Goal: Task Accomplishment & Management: Manage account settings

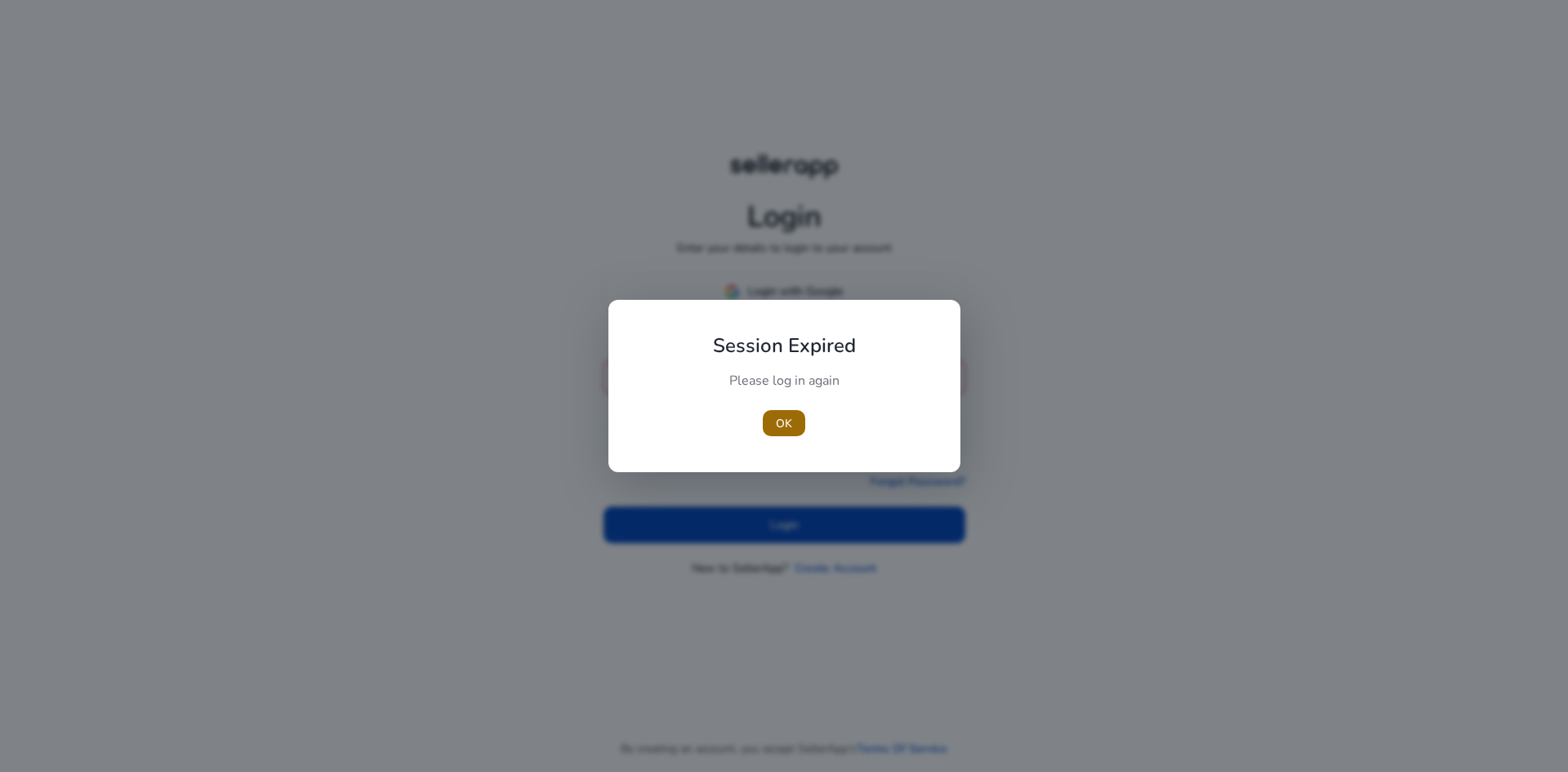
click at [783, 409] on span "button" at bounding box center [784, 423] width 43 height 39
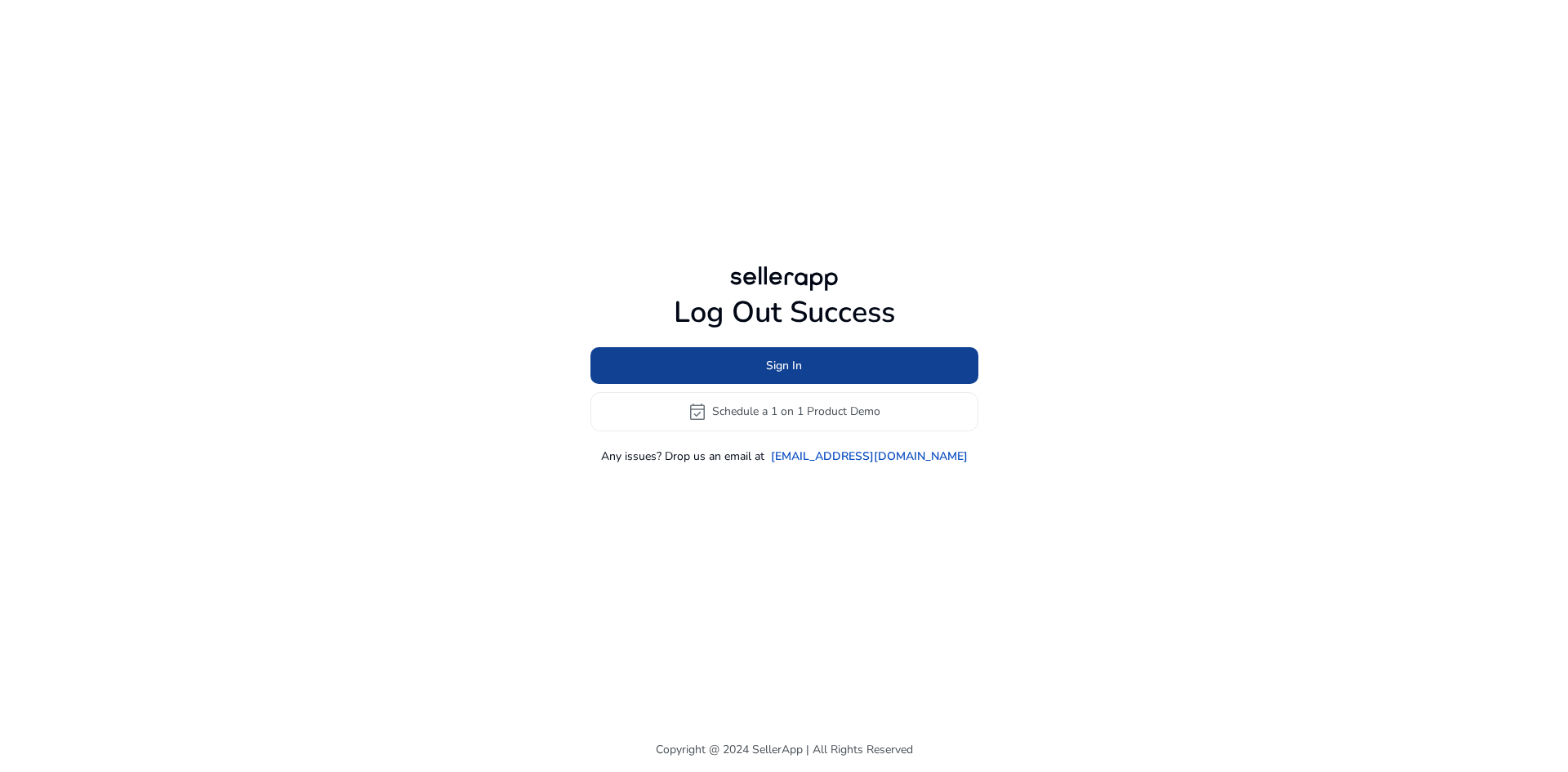
click at [800, 366] on span "Sign In" at bounding box center [784, 365] width 36 height 17
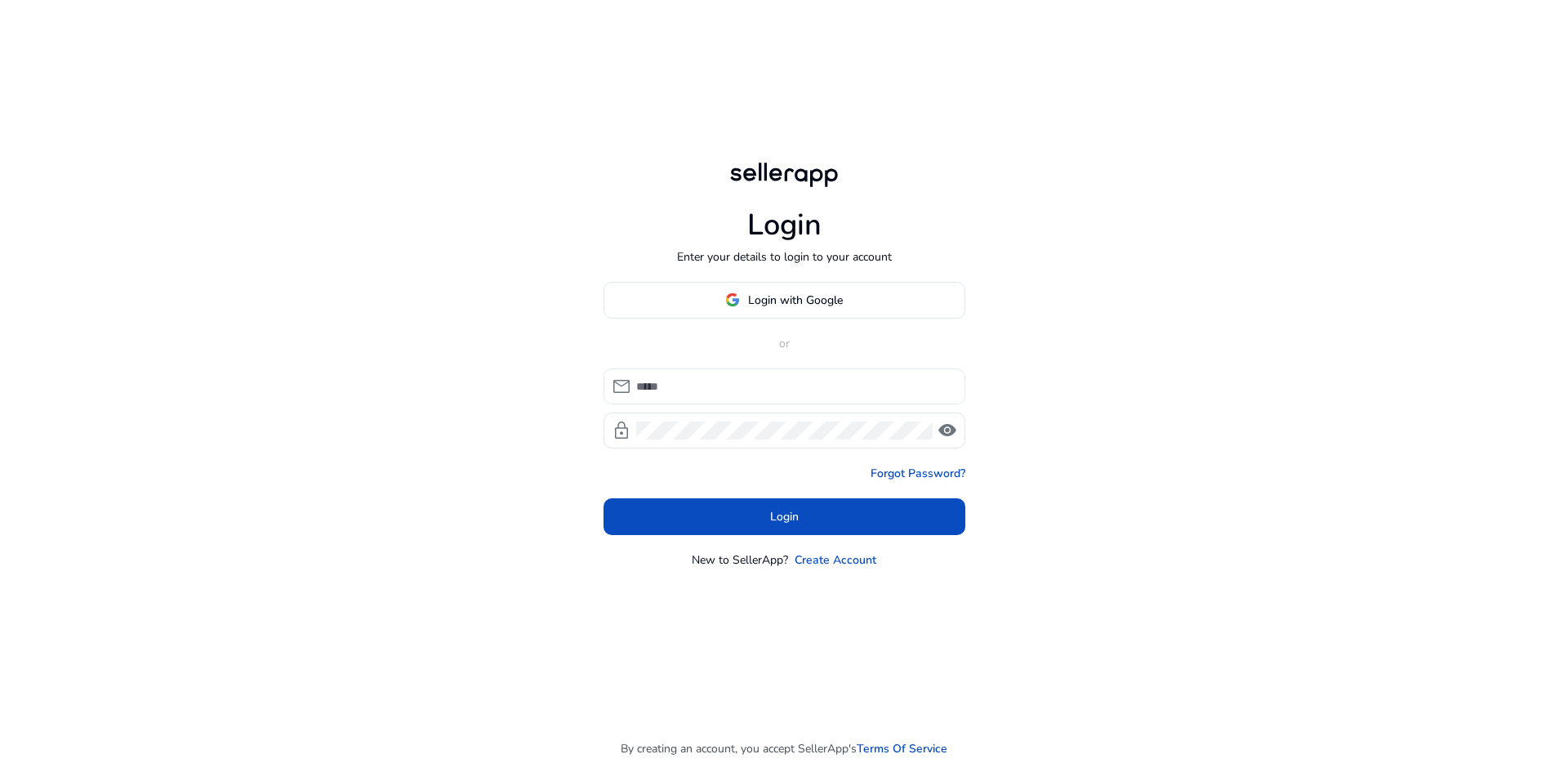
click at [719, 383] on input at bounding box center [794, 386] width 316 height 18
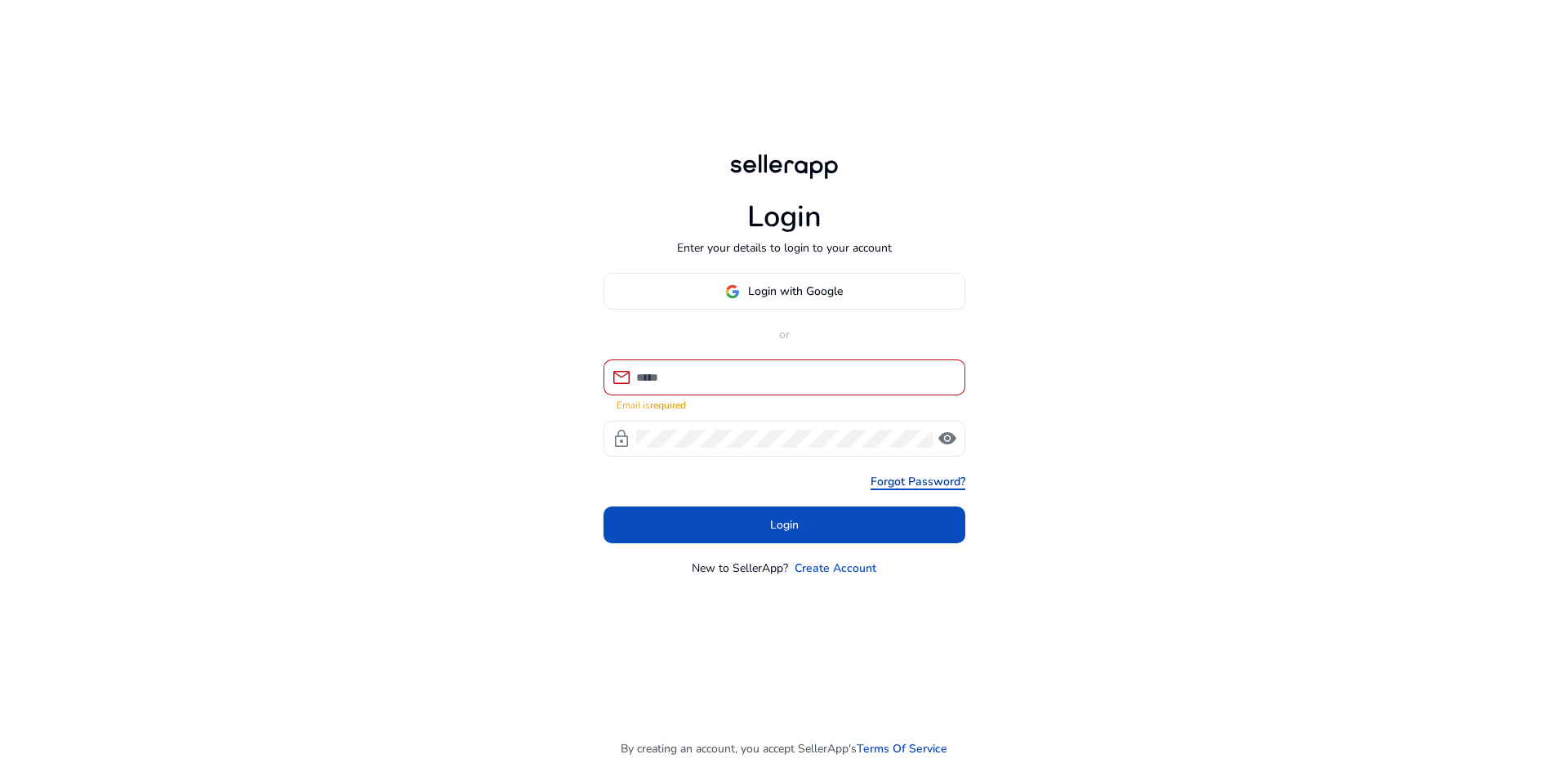
click at [889, 473] on link "Forgot Password?" at bounding box center [918, 481] width 94 height 17
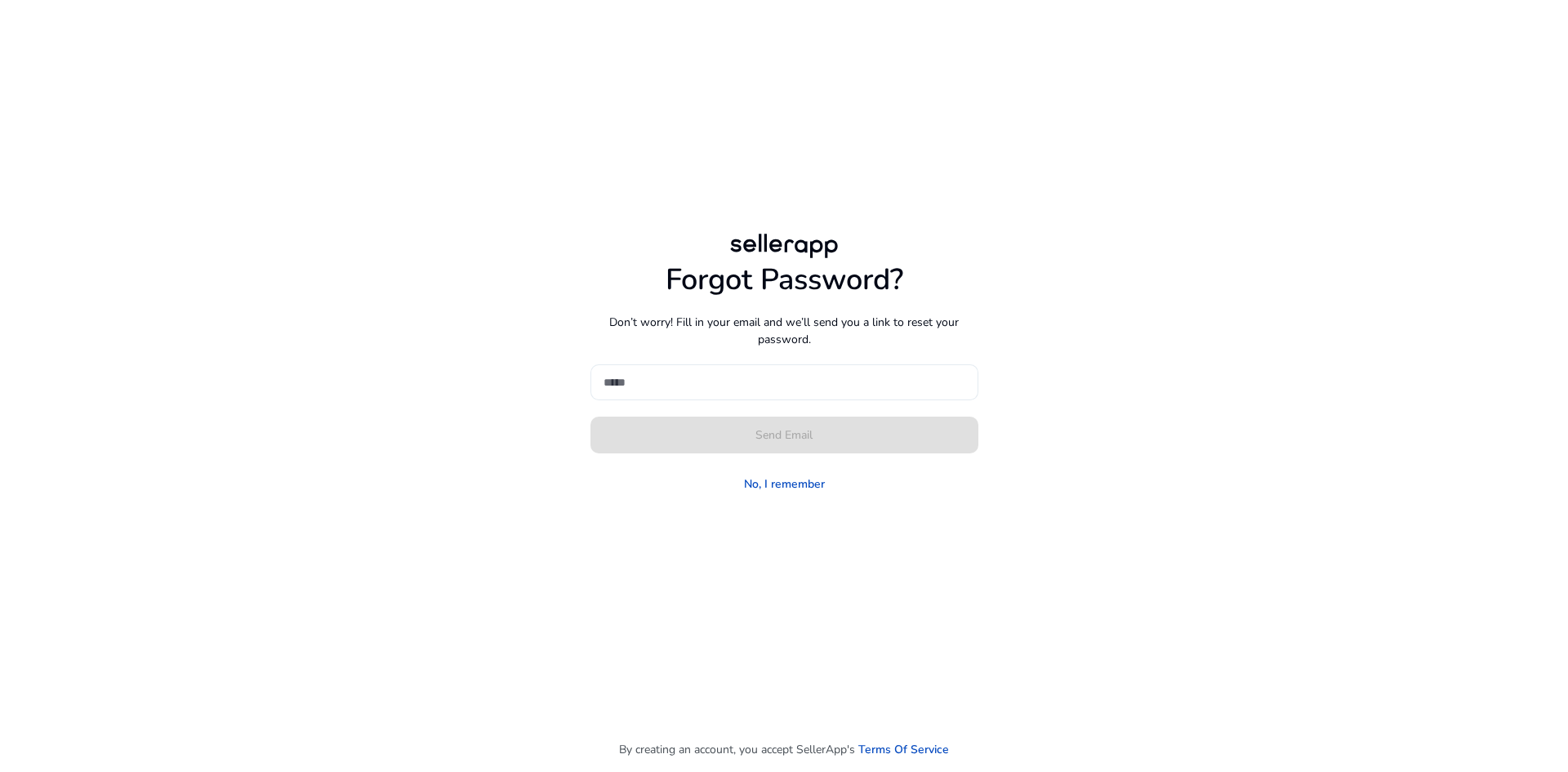
click at [701, 371] on div at bounding box center [785, 383] width 362 height 36
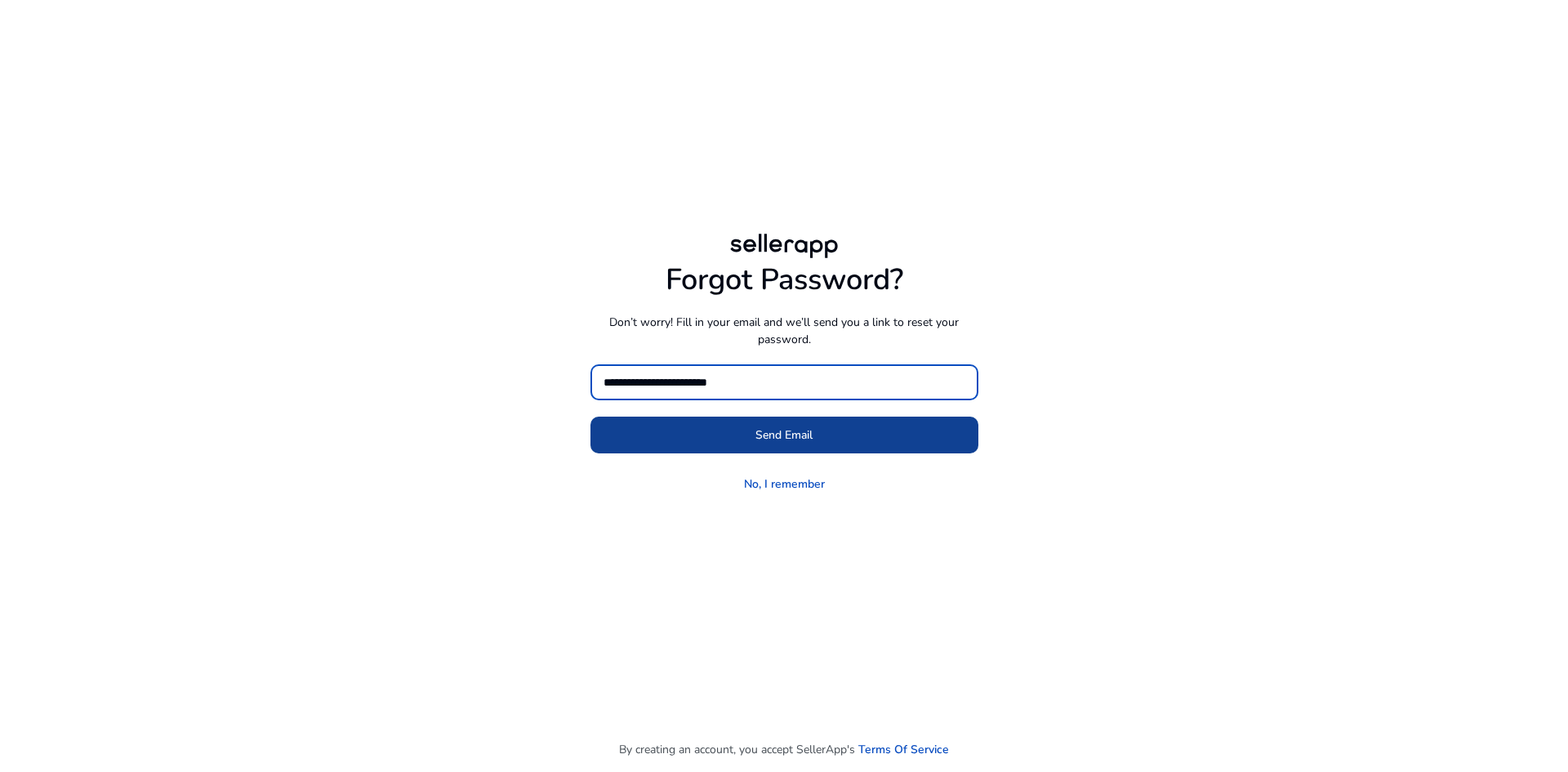
type input "**********"
click at [747, 430] on span at bounding box center [784, 436] width 388 height 39
